Goal: Task Accomplishment & Management: Manage account settings

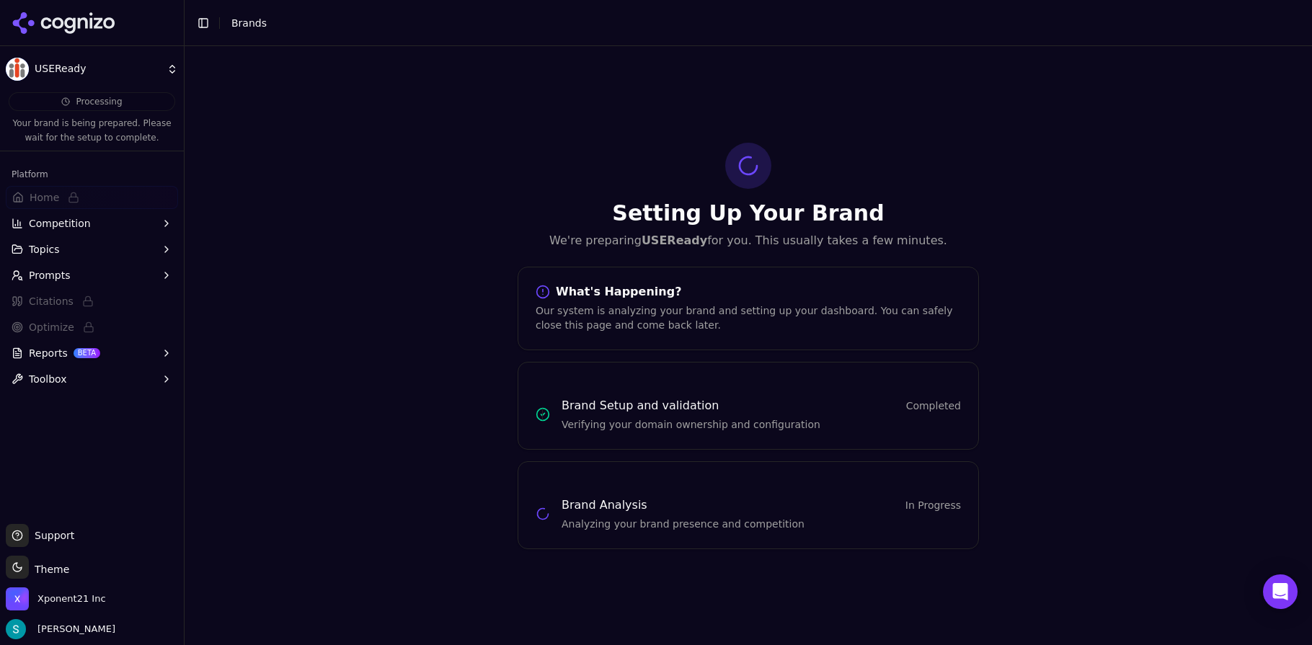
click at [389, 216] on div "Setting Up Your Brand We're preparing USEReady for you. This usually takes a fe…" at bounding box center [749, 345] width 1128 height 599
click at [45, 65] on html "USEReady Processing Your brand is being prepared. Please wait for the setup to …" at bounding box center [656, 322] width 1312 height 645
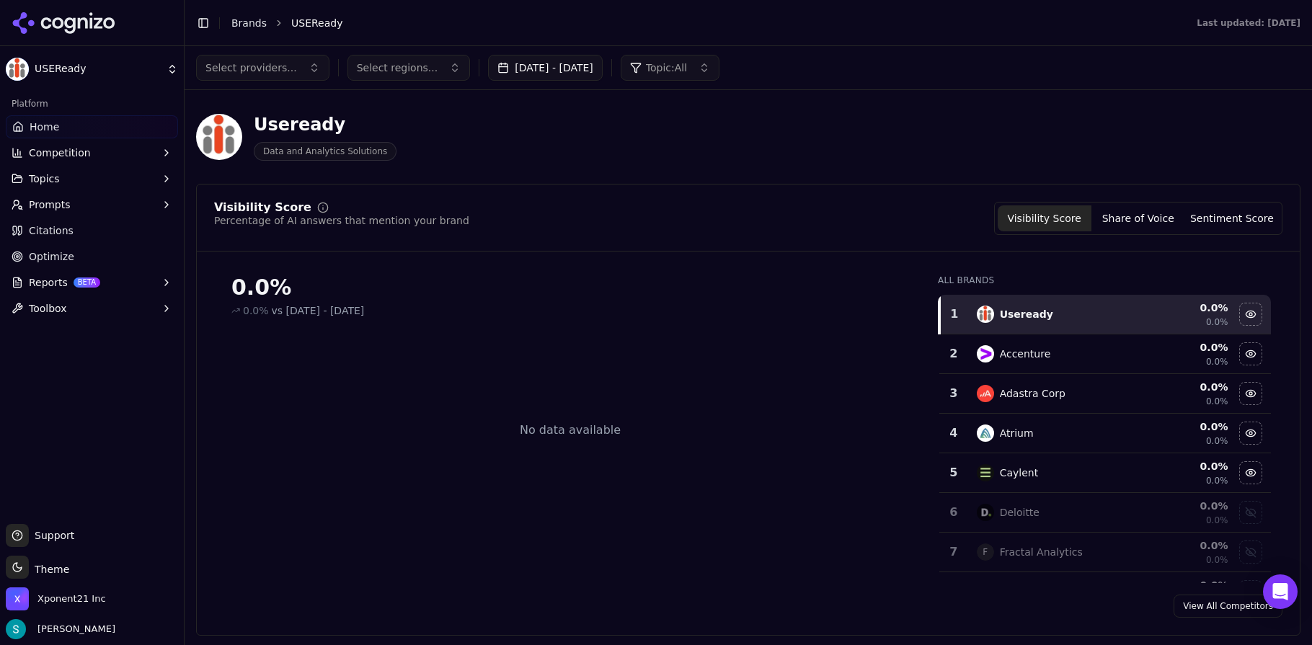
click at [45, 4] on div at bounding box center [92, 23] width 184 height 46
click at [47, 23] on icon at bounding box center [64, 23] width 105 height 22
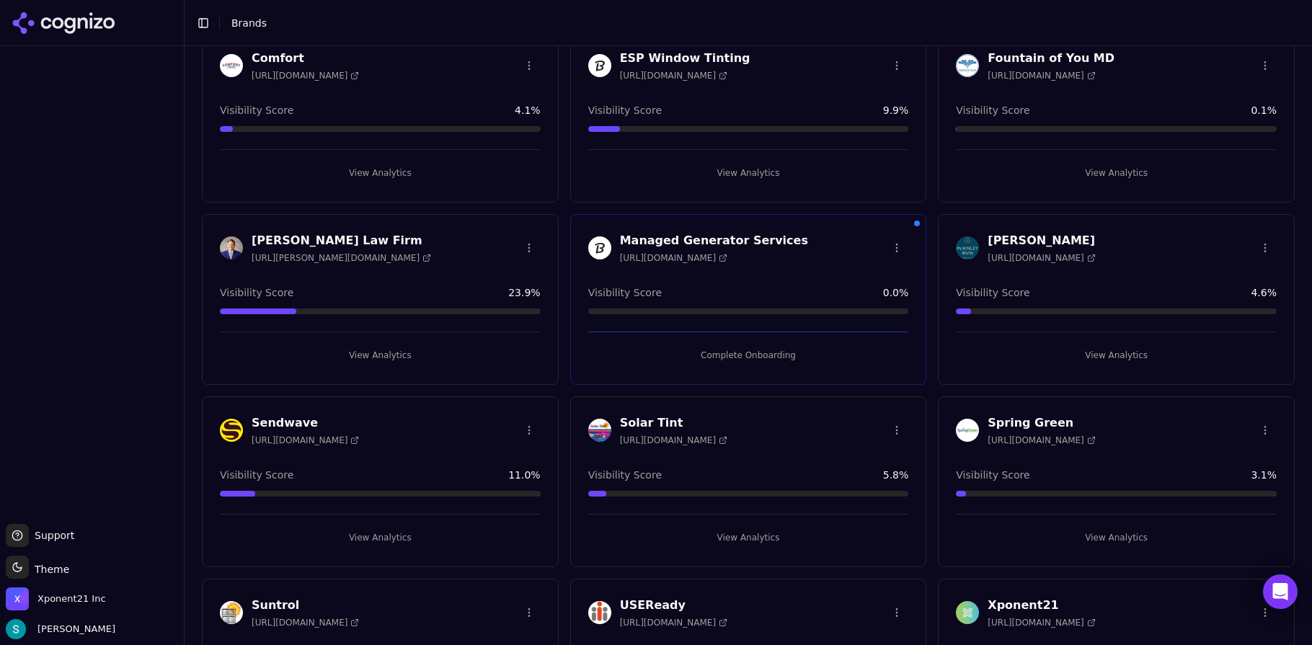
scroll to position [180, 0]
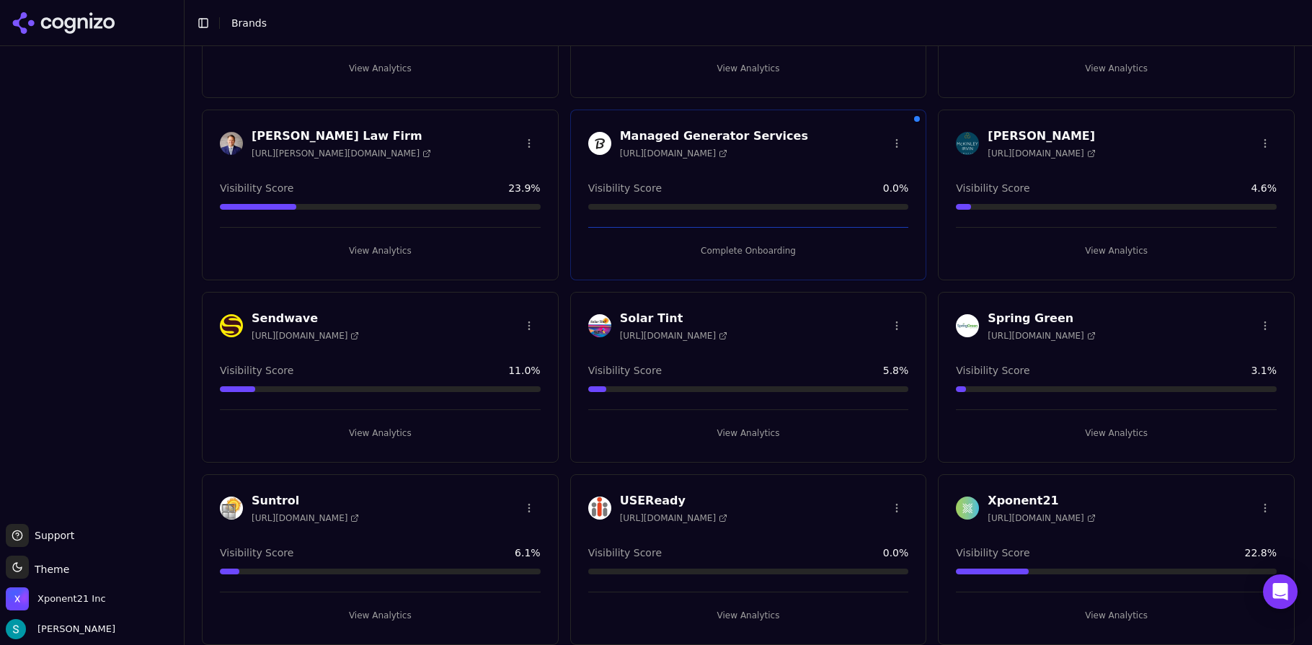
click at [775, 518] on div "USEReady [URL][DOMAIN_NAME]" at bounding box center [748, 509] width 321 height 32
click at [648, 498] on h3 "USEReady" at bounding box center [673, 501] width 107 height 17
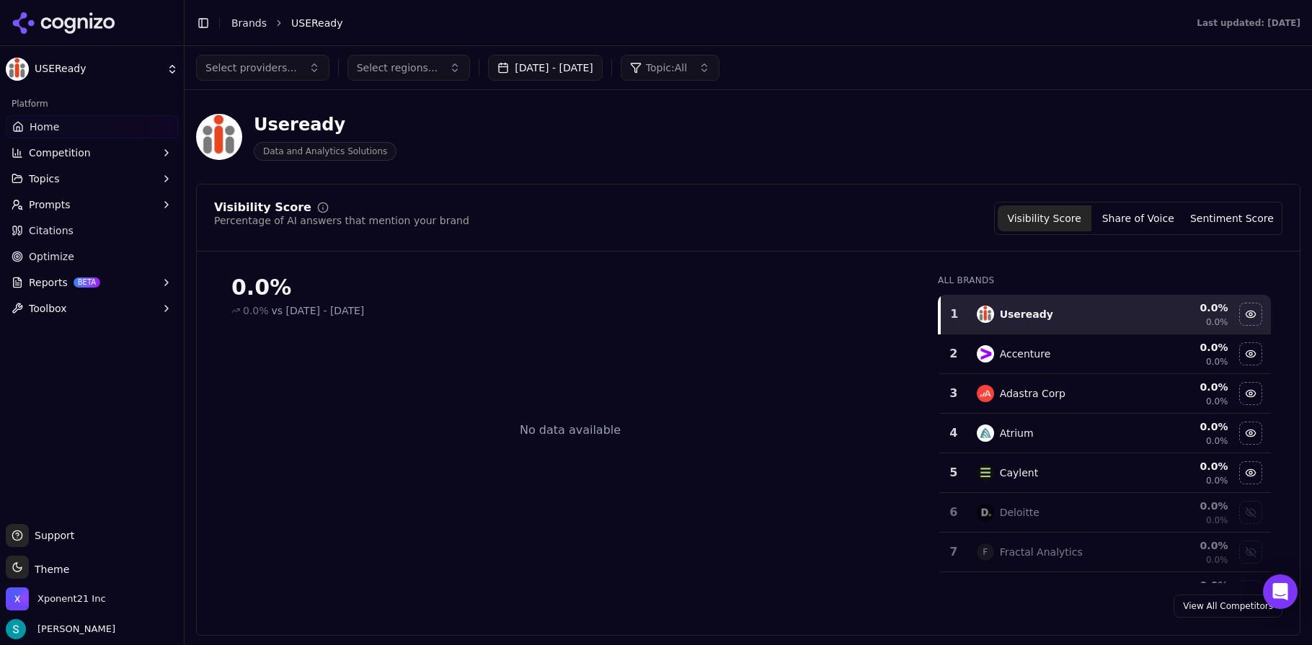
click at [164, 203] on icon "button" at bounding box center [167, 205] width 12 height 12
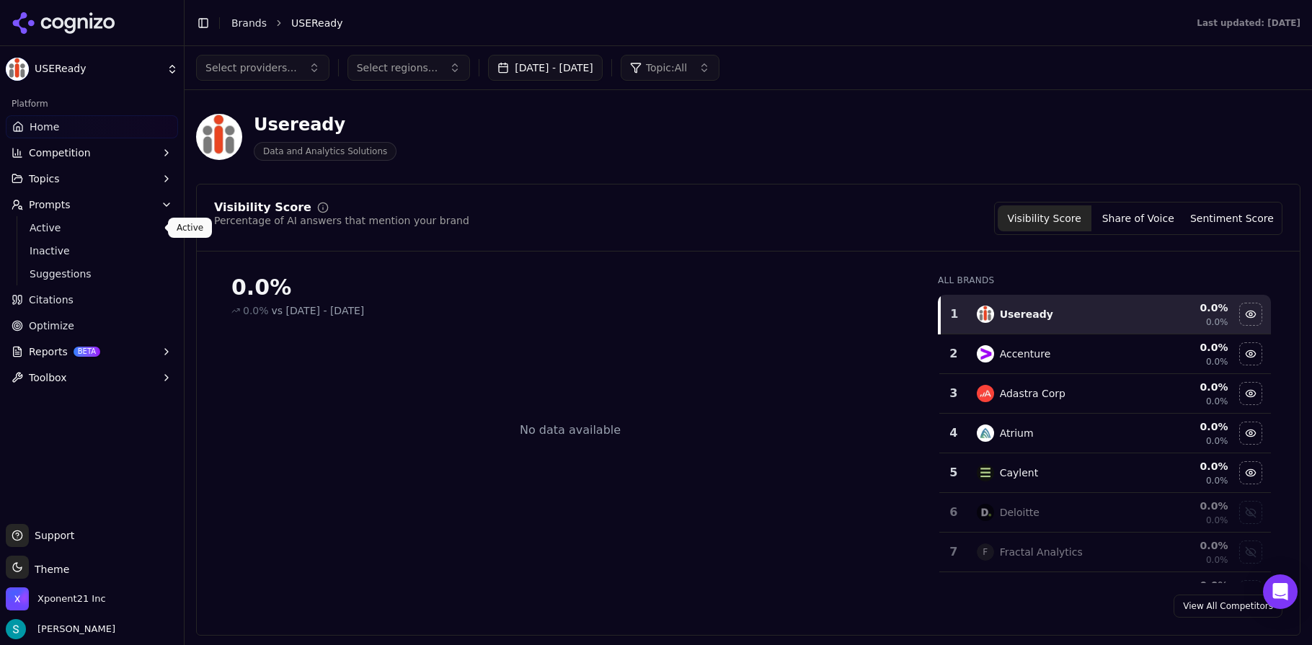
click at [92, 234] on span "Active" at bounding box center [92, 228] width 125 height 14
